Goal: Task Accomplishment & Management: Manage account settings

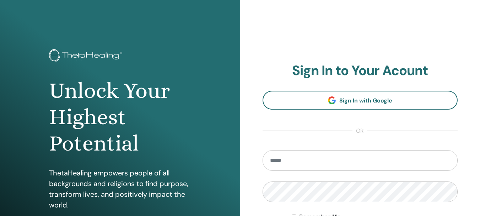
scroll to position [4, 0]
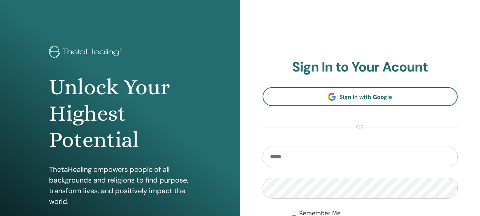
type input "**********"
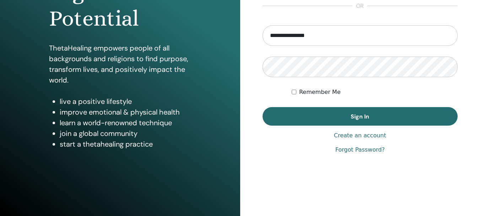
scroll to position [125, 0]
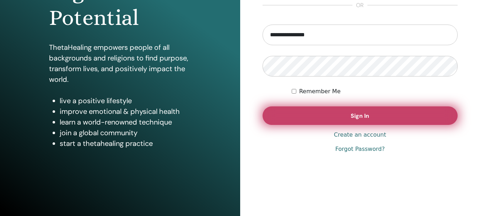
click at [342, 117] on button "Sign In" at bounding box center [361, 115] width 196 height 18
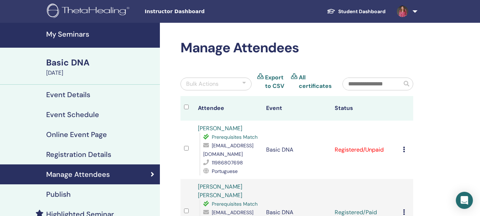
click at [404, 151] on icon at bounding box center [404, 149] width 2 height 6
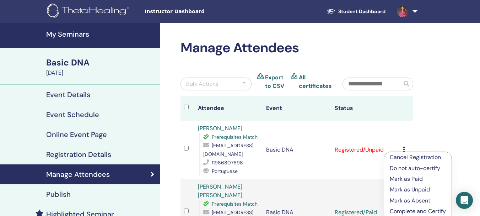
click at [411, 167] on p "Do not auto-certify" at bounding box center [418, 168] width 56 height 9
